Goal: Use online tool/utility: Utilize a website feature to perform a specific function

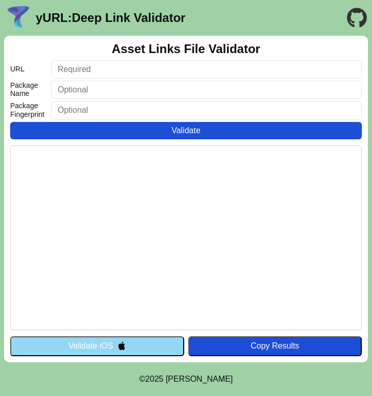
click at [89, 73] on input "text" at bounding box center [206, 69] width 311 height 18
paste input "[URL][DOMAIN_NAME]"
type input "[URL][DOMAIN_NAME]"
click at [123, 128] on button "Validate" at bounding box center [186, 130] width 352 height 17
